Goal: Register for event/course

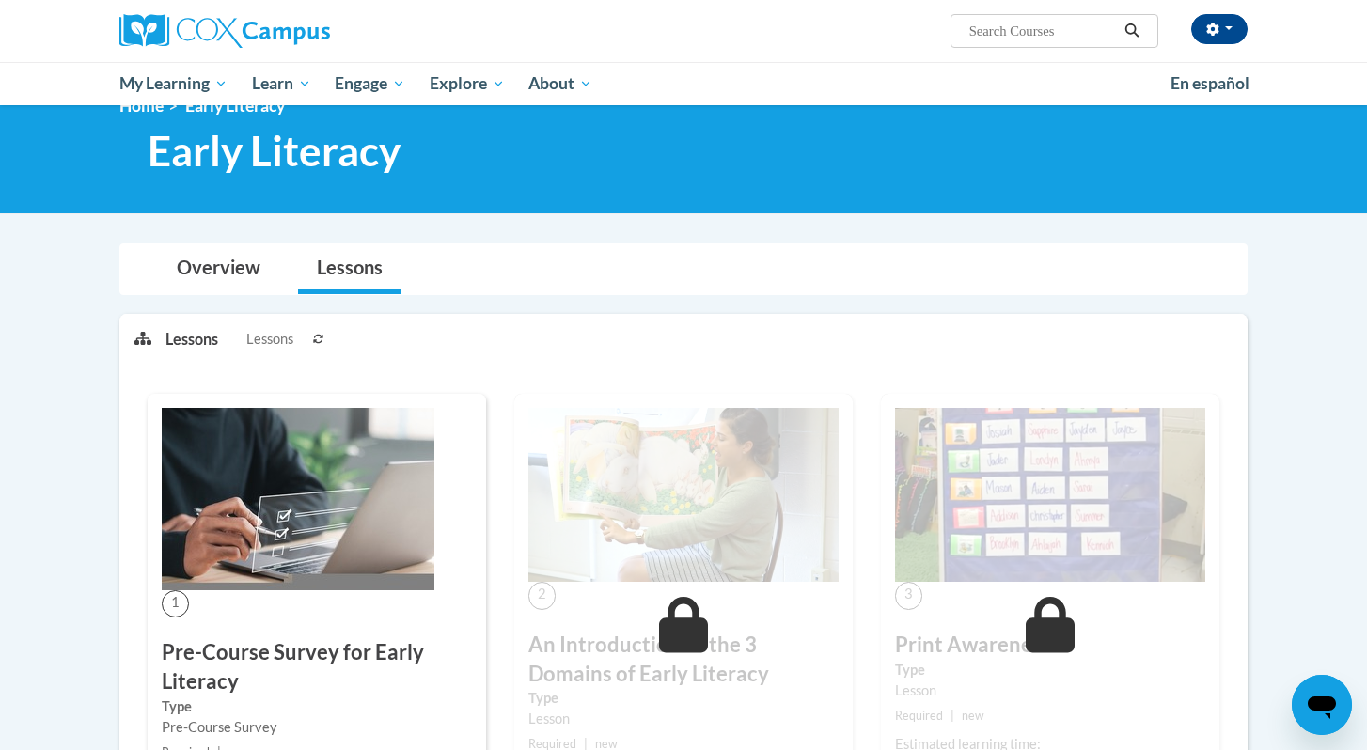
scroll to position [36, 0]
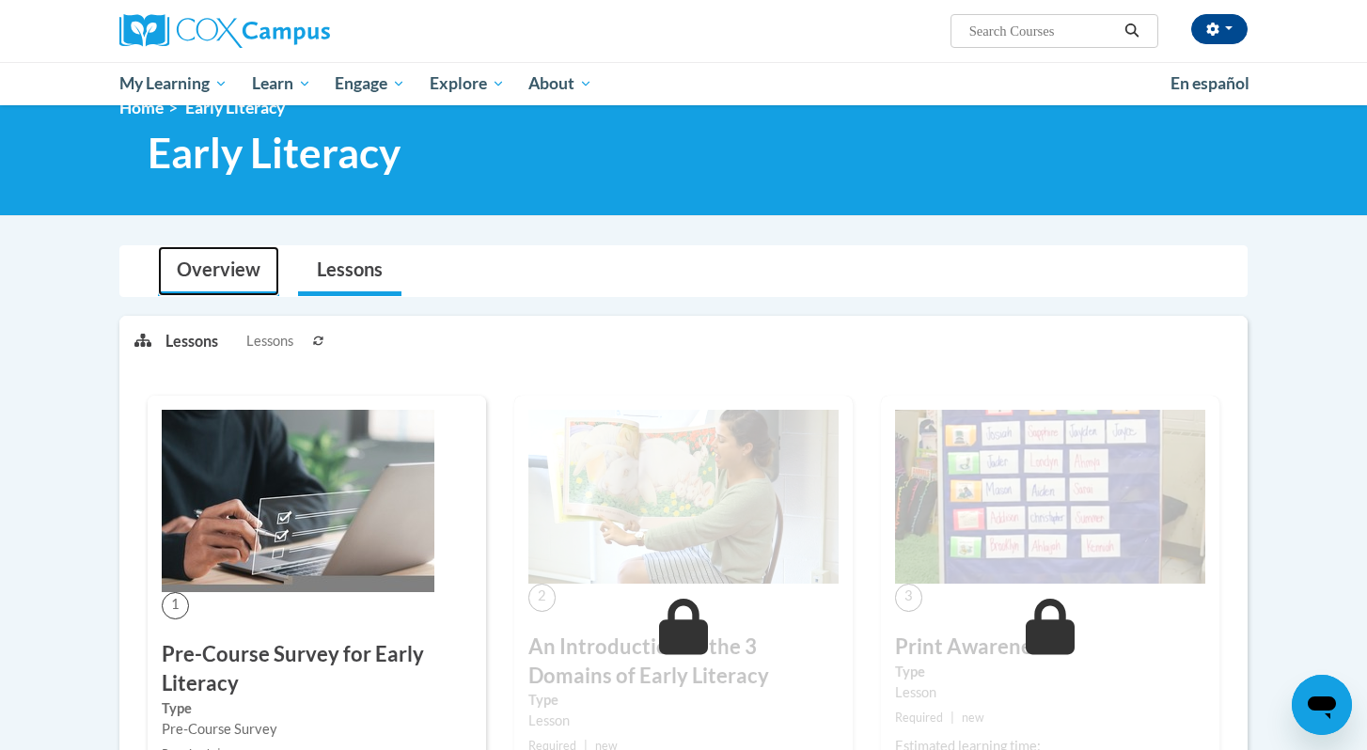
click at [246, 261] on link "Overview" at bounding box center [218, 271] width 121 height 50
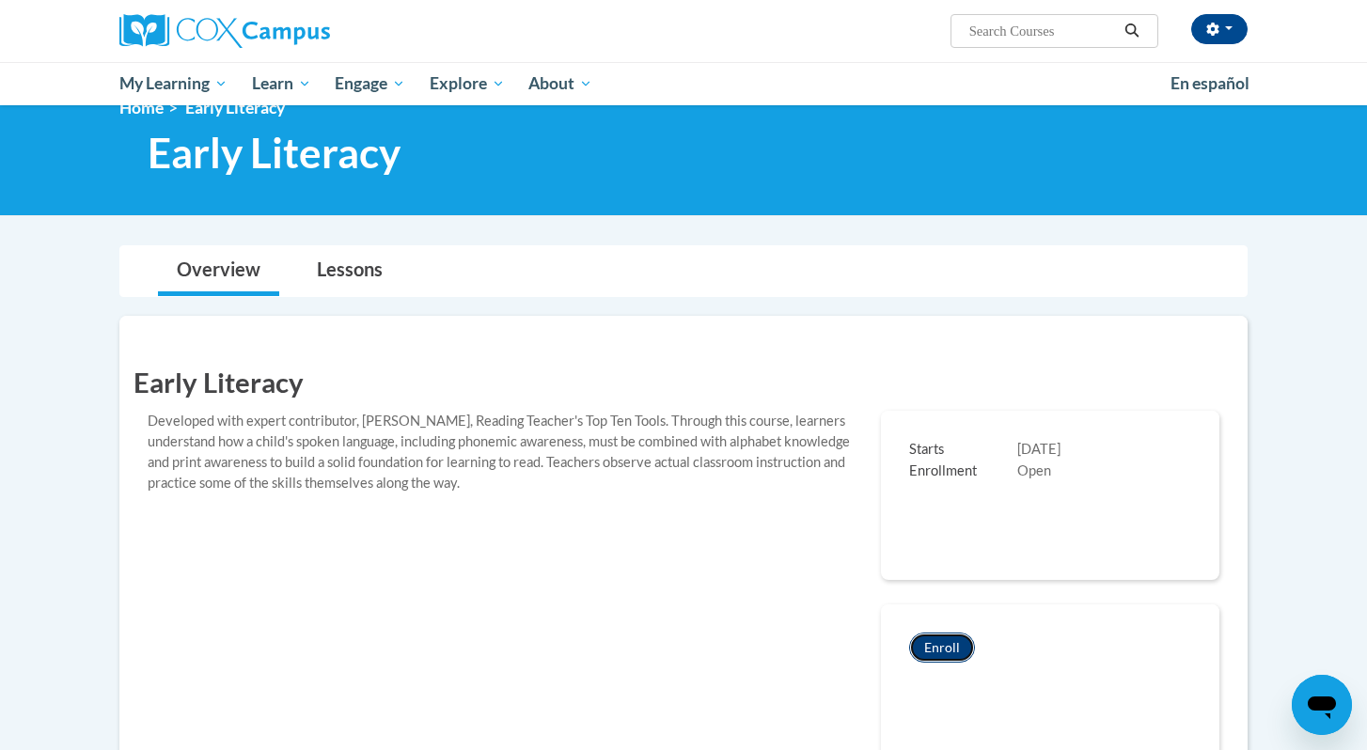
click at [923, 654] on button "Enroll" at bounding box center [942, 648] width 66 height 30
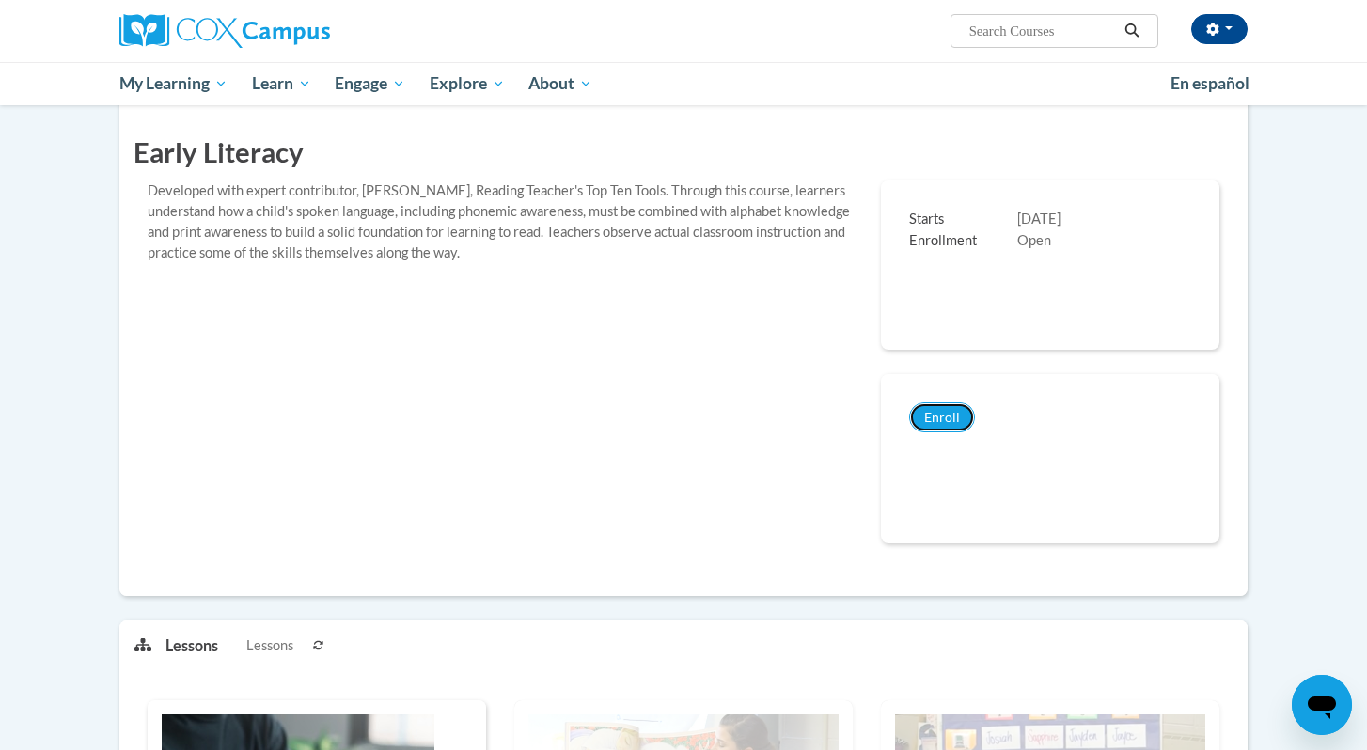
scroll to position [267, 0]
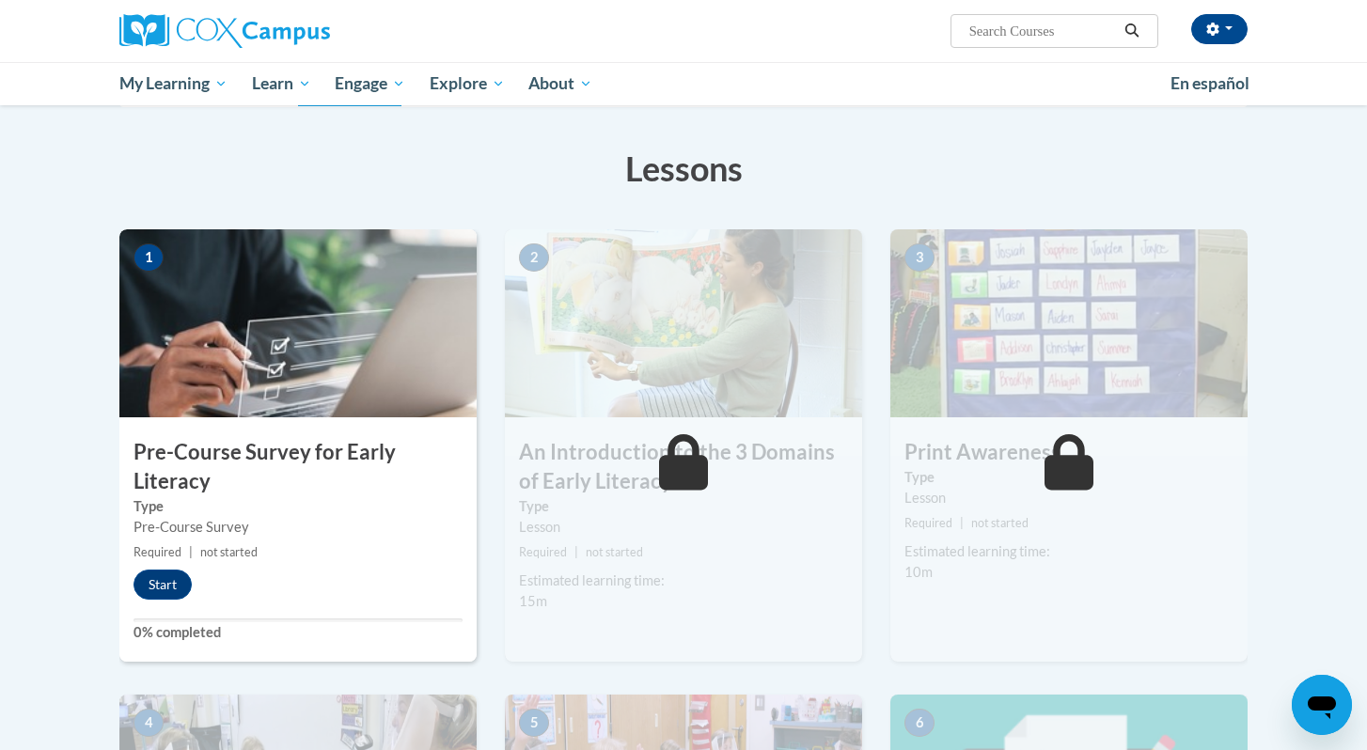
scroll to position [307, 0]
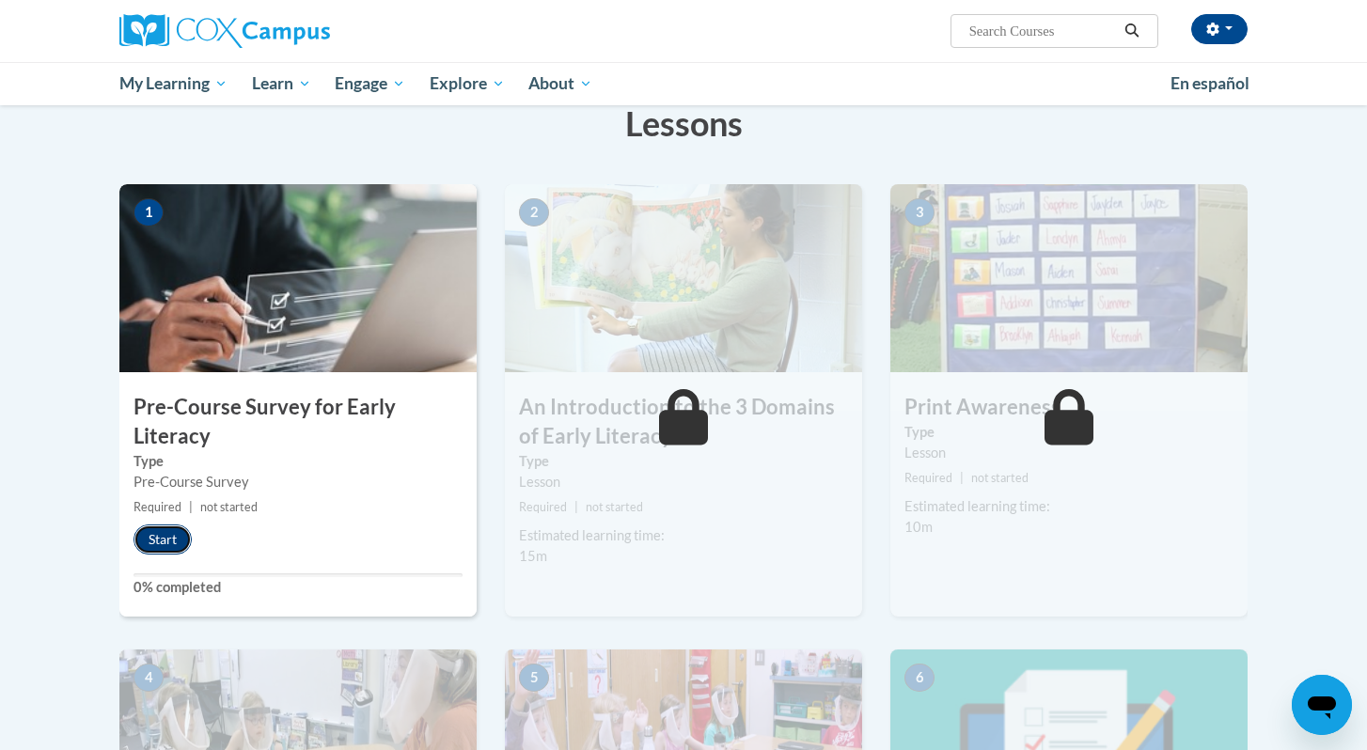
click at [150, 537] on button "Start" at bounding box center [163, 540] width 58 height 30
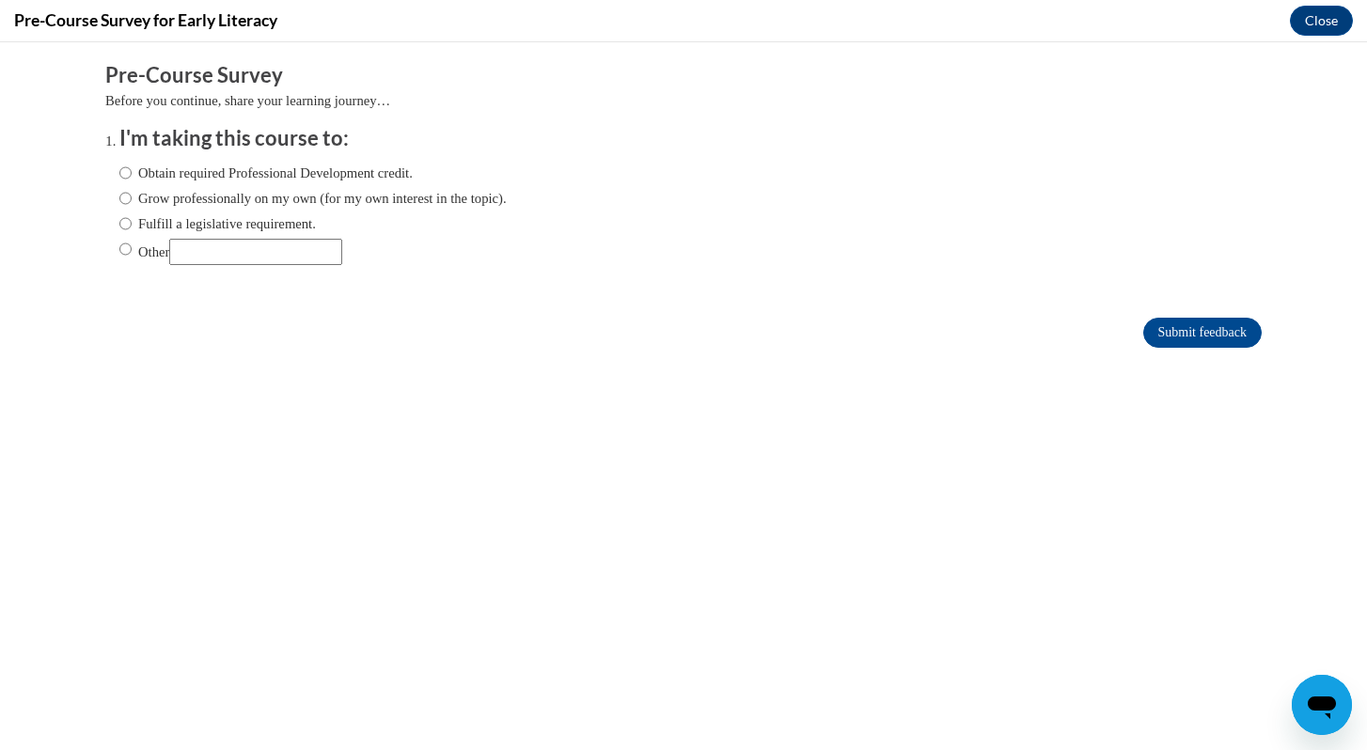
scroll to position [0, 0]
click at [131, 170] on input "Obtain required Professional Development credit." at bounding box center [125, 173] width 12 height 21
radio input "true"
click at [1174, 323] on input "Submit feedback" at bounding box center [1202, 333] width 118 height 30
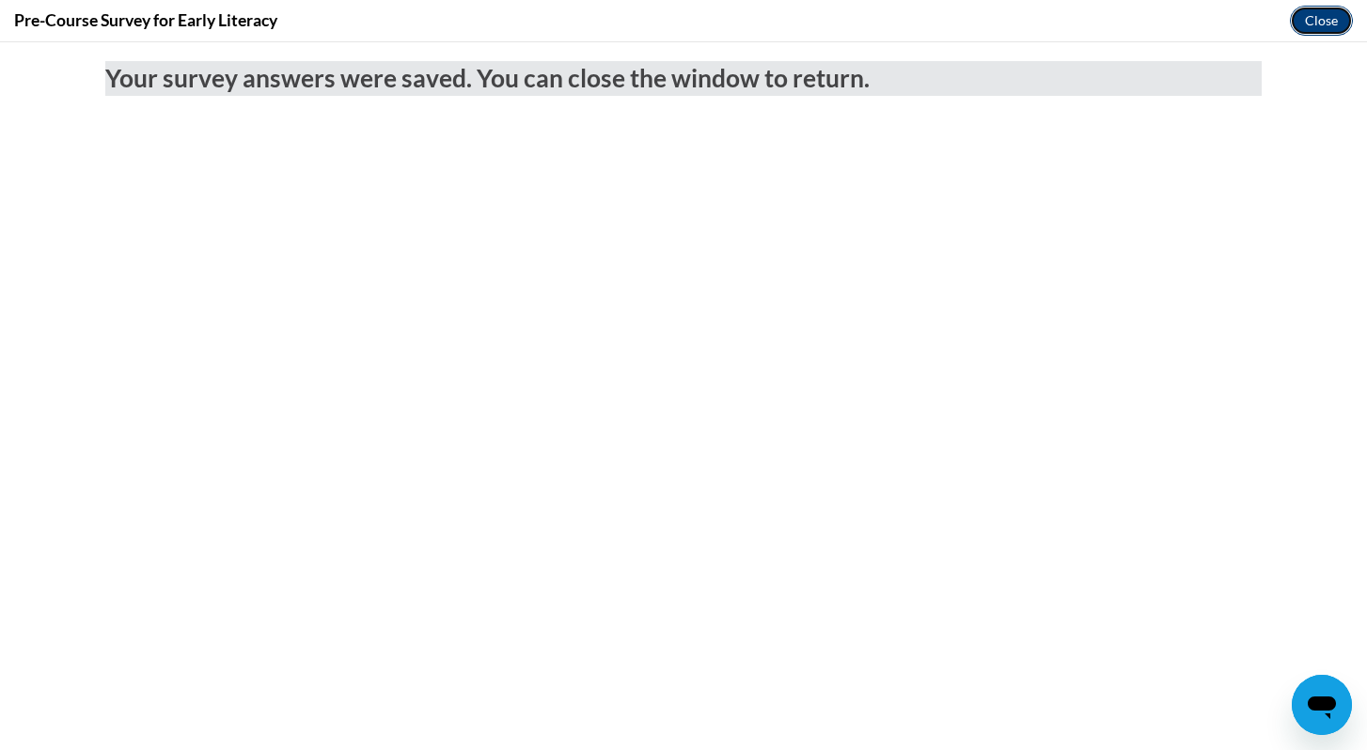
click at [1314, 12] on button "Close" at bounding box center [1321, 21] width 63 height 30
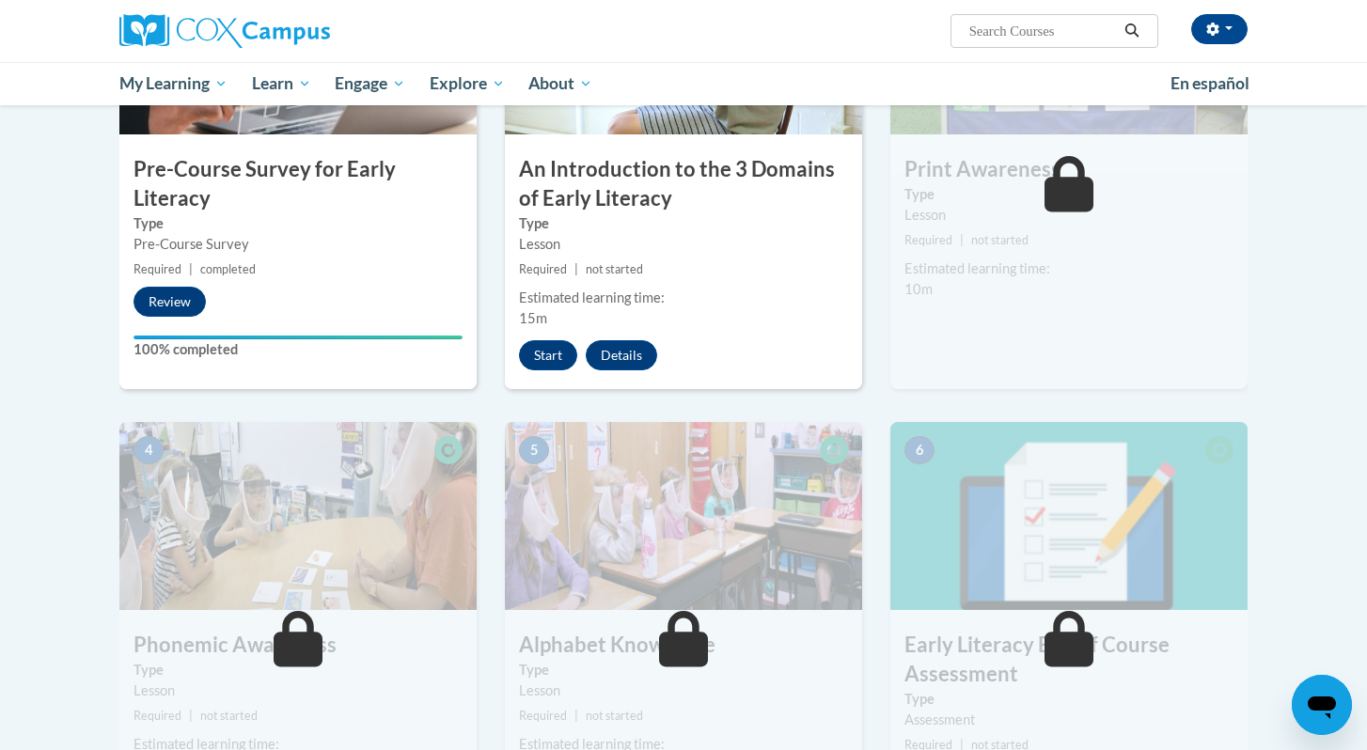
scroll to position [543, 0]
click at [544, 355] on button "Start" at bounding box center [548, 356] width 58 height 30
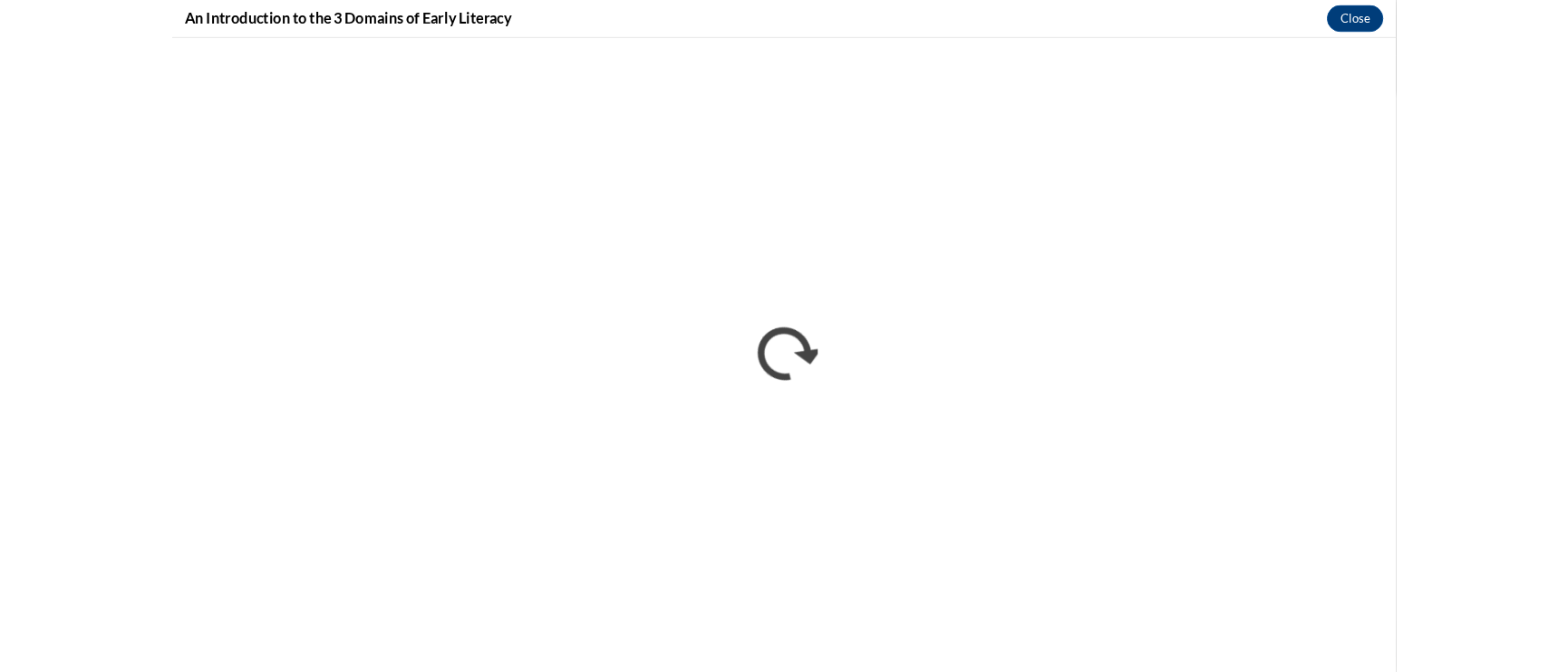
scroll to position [0, 0]
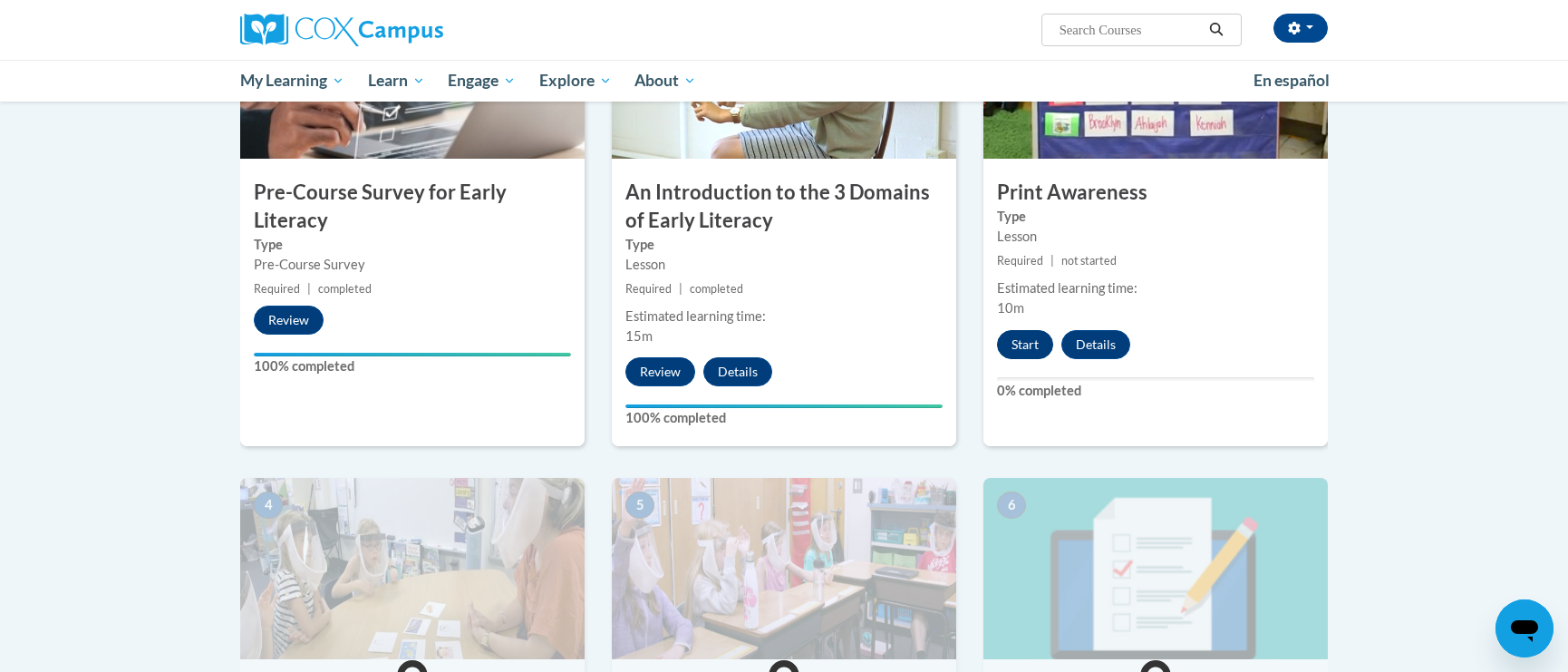
scroll to position [491, 0]
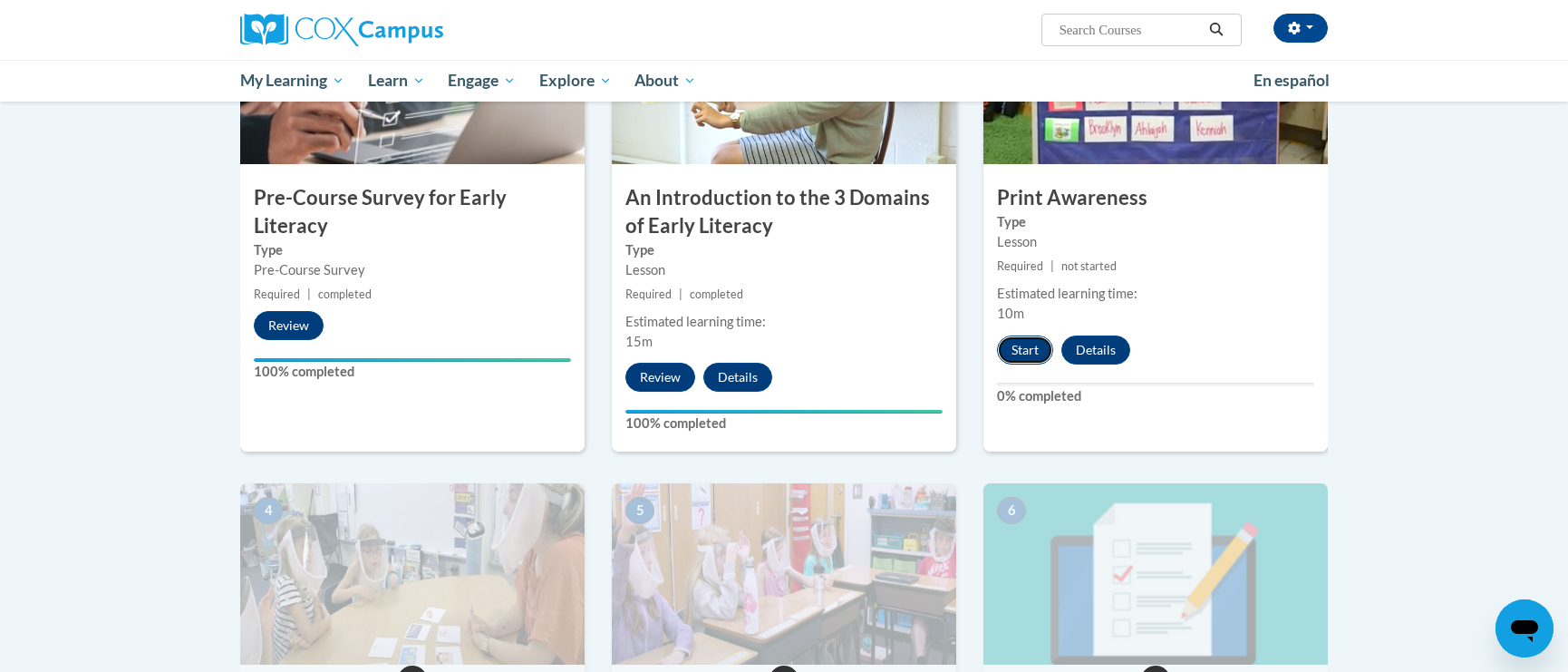
click at [1013, 356] on button "Start" at bounding box center [1024, 350] width 56 height 29
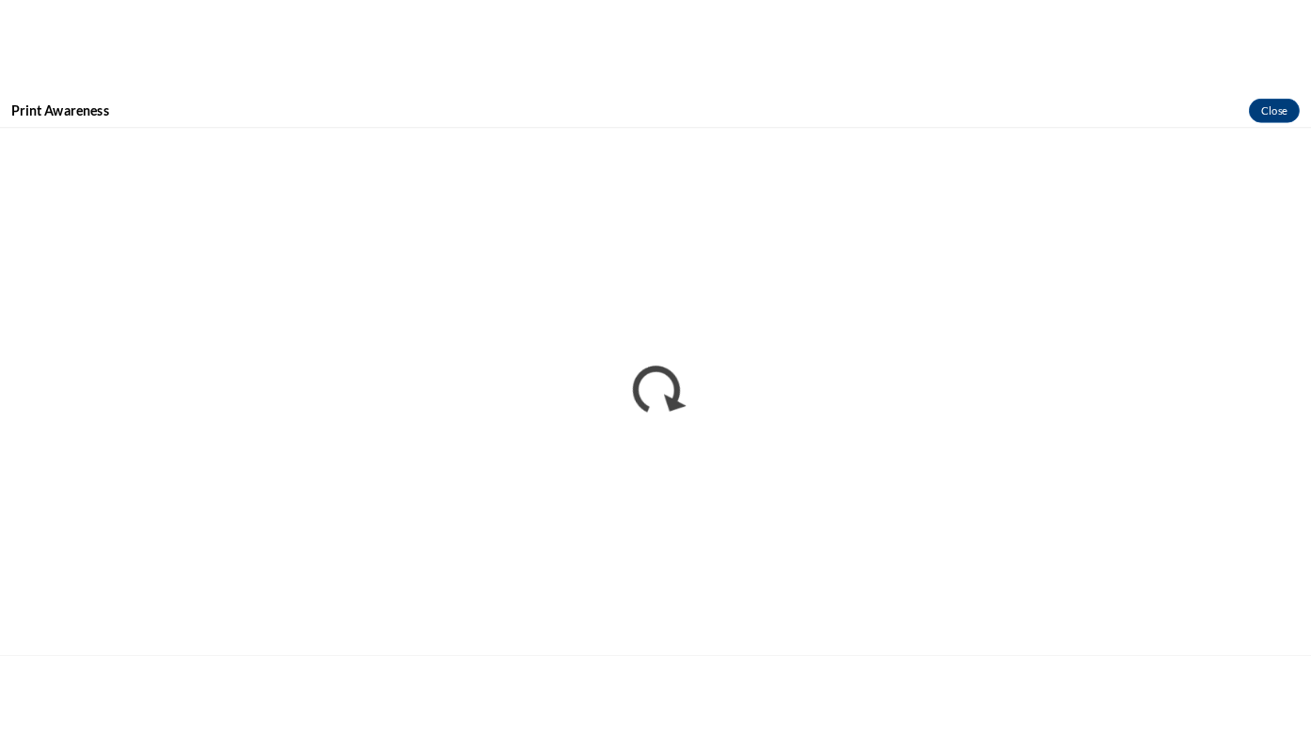
scroll to position [510, 0]
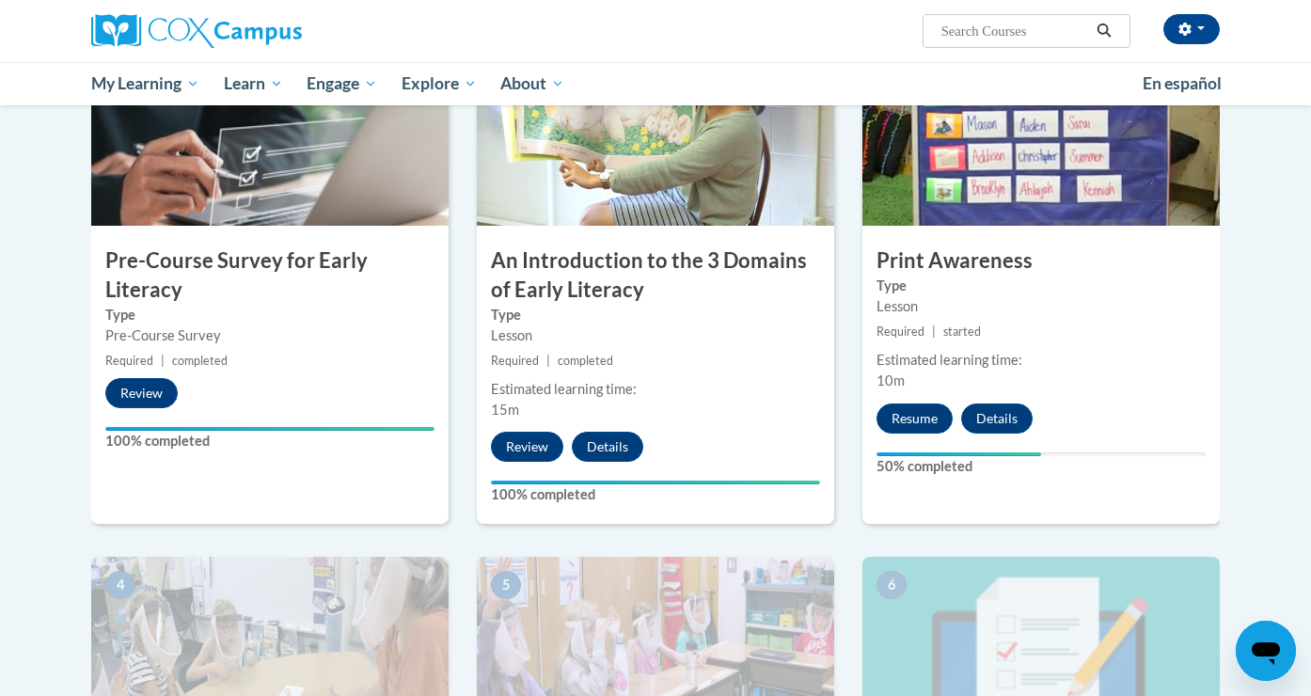
scroll to position [449, 0]
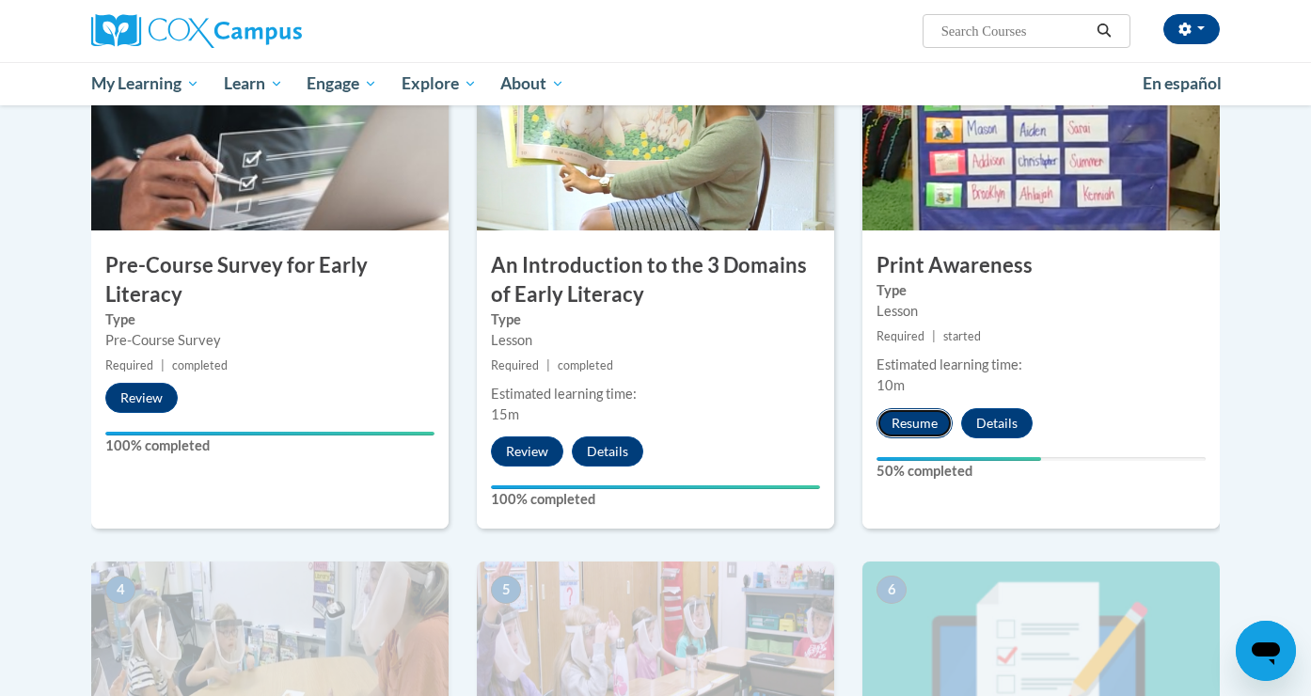
click at [910, 432] on button "Resume" at bounding box center [914, 423] width 76 height 30
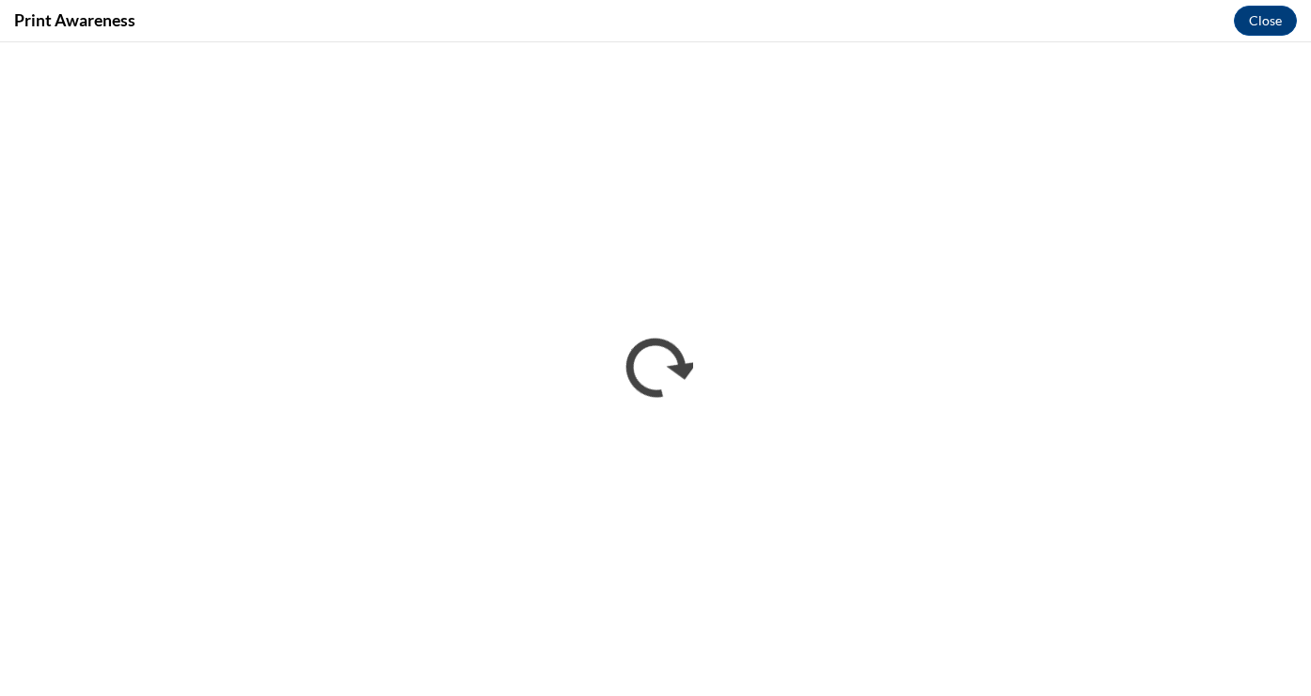
scroll to position [0, 0]
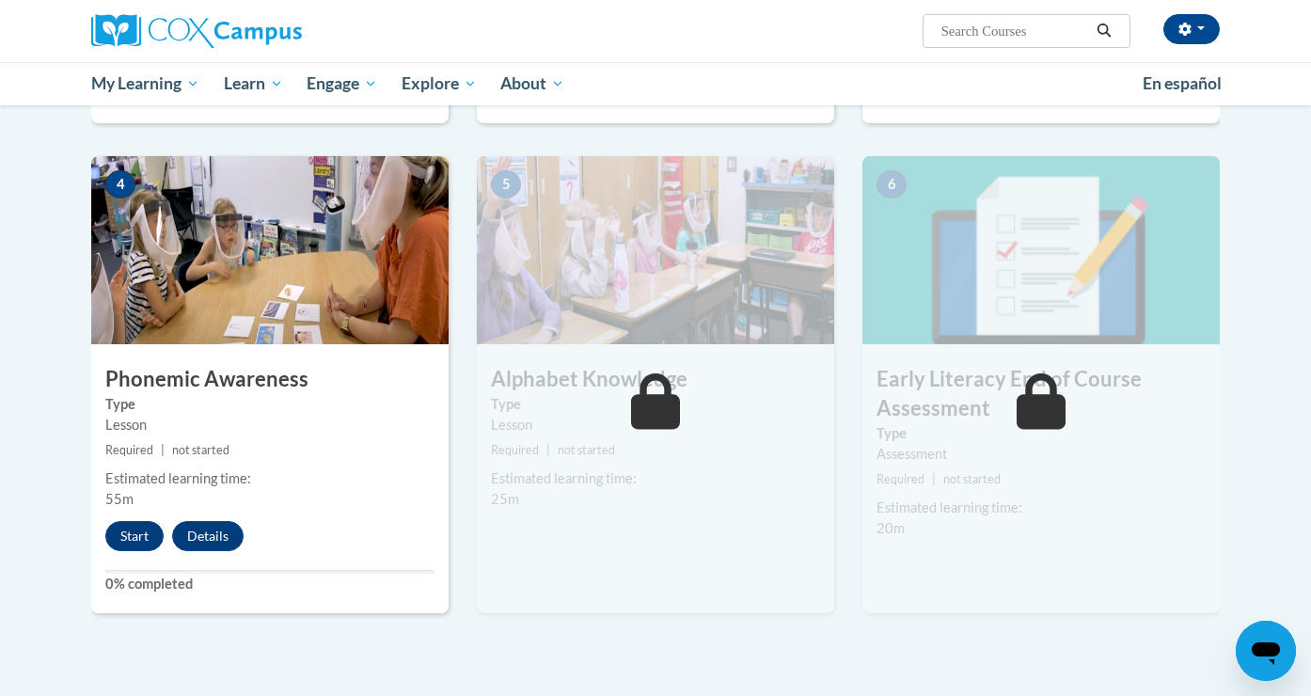
scroll to position [861, 0]
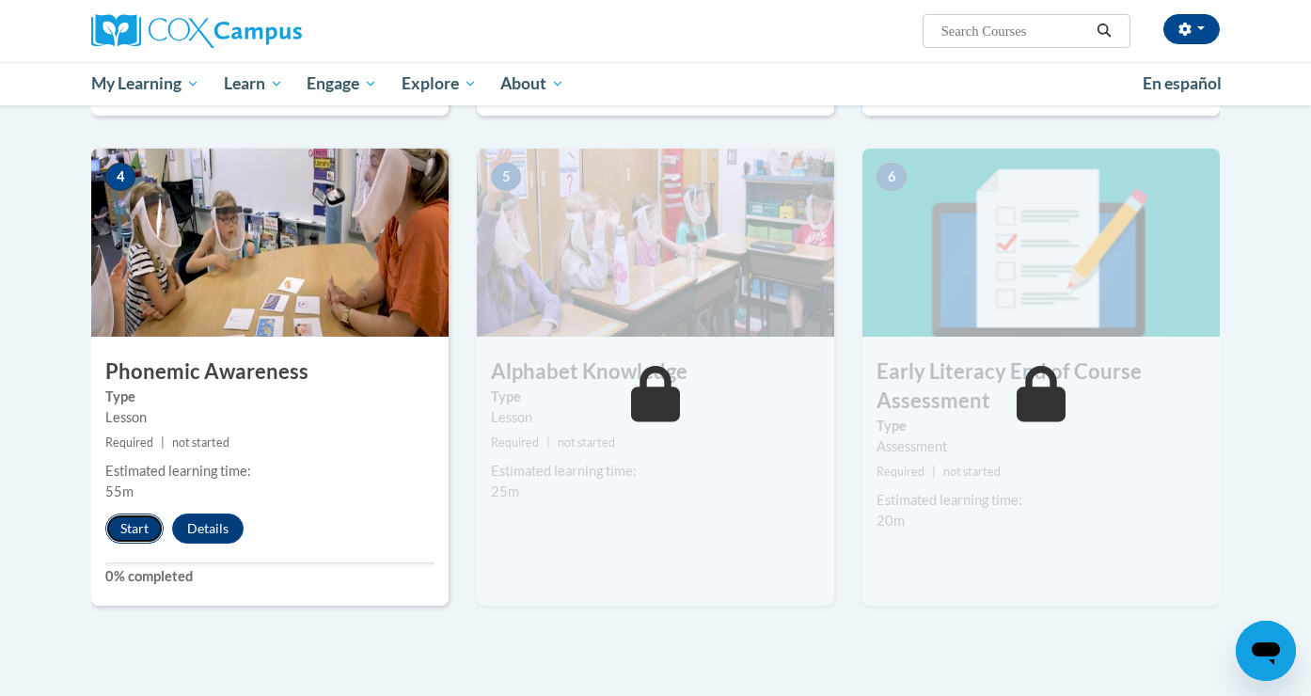
click at [126, 533] on button "Start" at bounding box center [134, 528] width 58 height 30
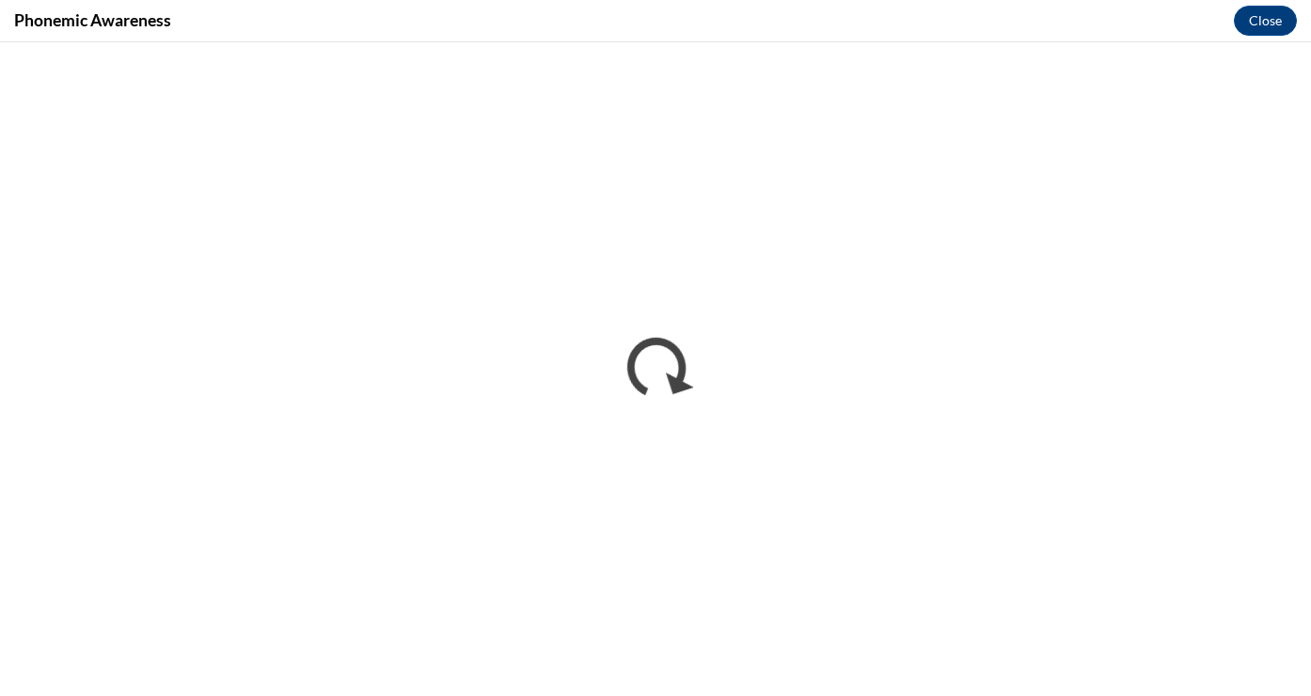
scroll to position [0, 0]
